Goal: Find specific page/section

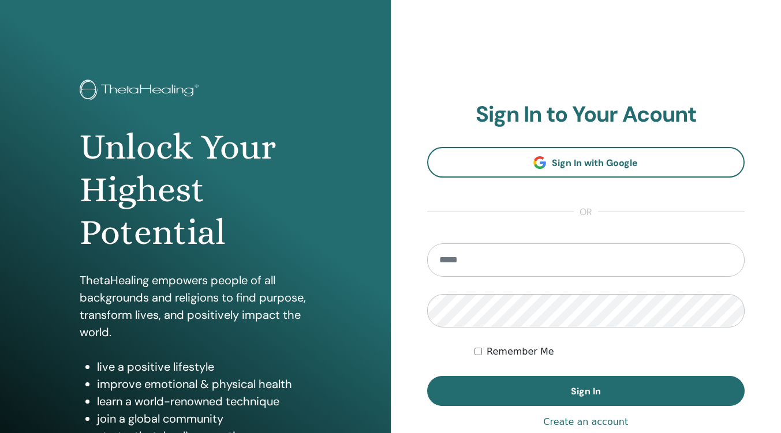
type input "**********"
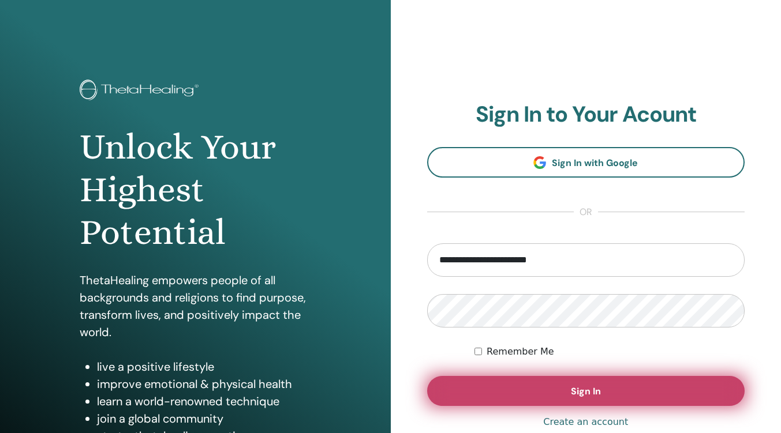
click at [578, 398] on span "Sign In" at bounding box center [586, 391] width 30 height 12
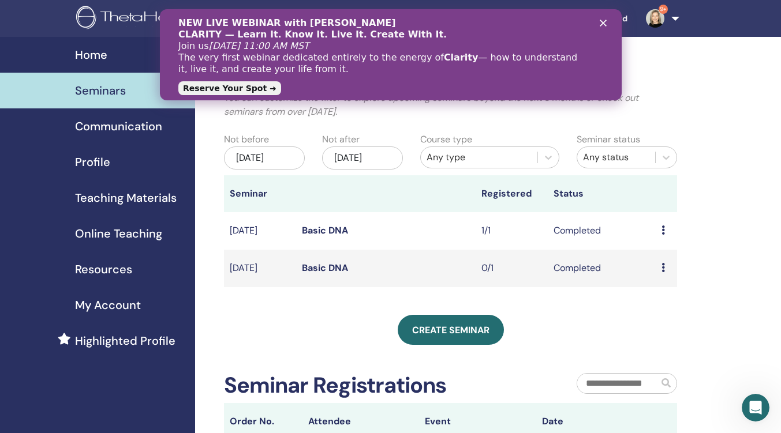
click at [750, 317] on div "My Seminars You can customize the filter to explore upcoming seminars beyond th…" at bounding box center [488, 319] width 586 height 565
click at [603, 21] on polygon "Close" at bounding box center [602, 23] width 7 height 7
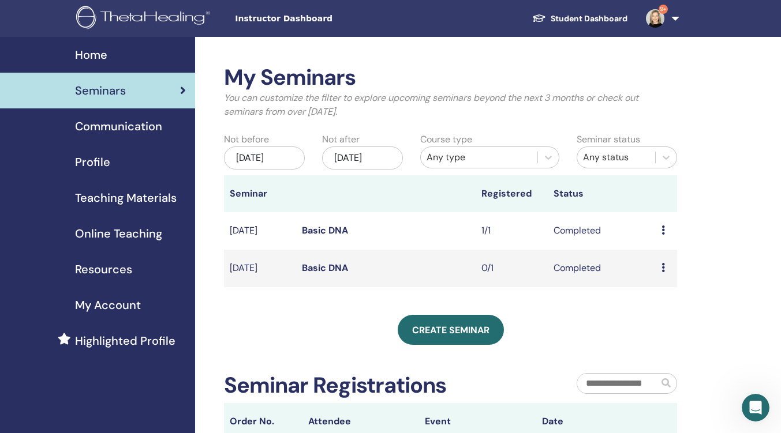
click at [182, 22] on img at bounding box center [145, 19] width 138 height 26
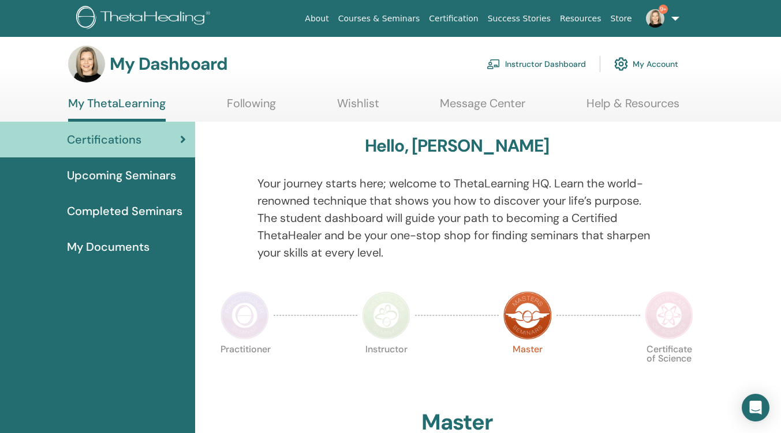
scroll to position [3, 0]
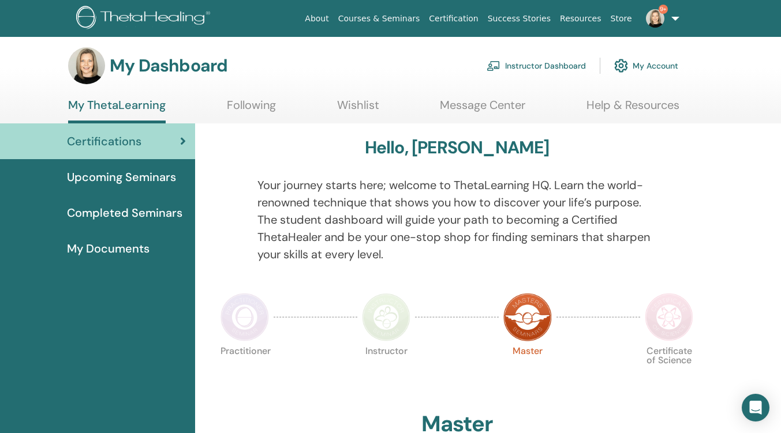
click at [138, 220] on span "Completed Seminars" at bounding box center [124, 212] width 115 height 17
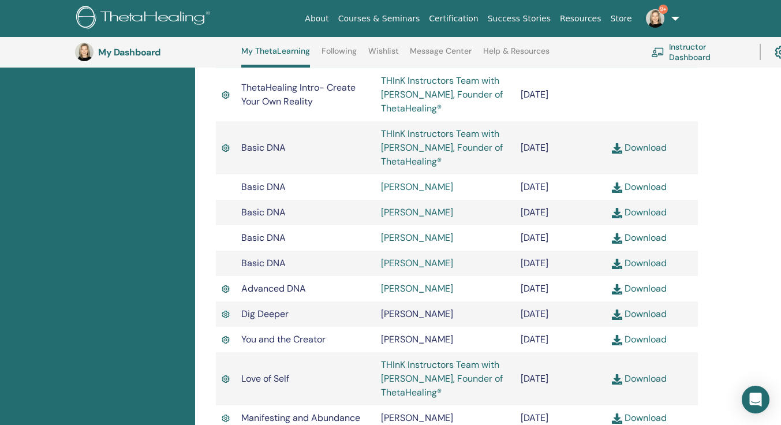
scroll to position [382, 0]
